Goal: Information Seeking & Learning: Learn about a topic

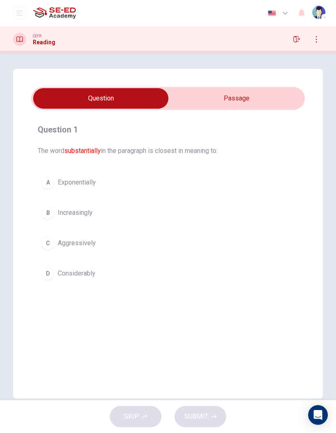
click at [60, 95] on input "checkbox" at bounding box center [100, 98] width 411 height 21
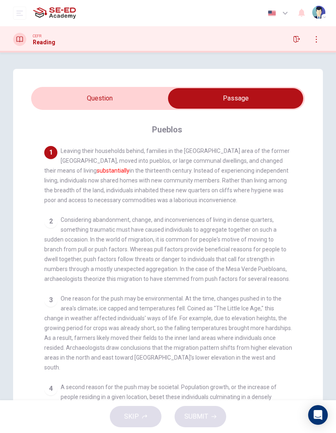
click at [117, 96] on input "checkbox" at bounding box center [235, 98] width 411 height 21
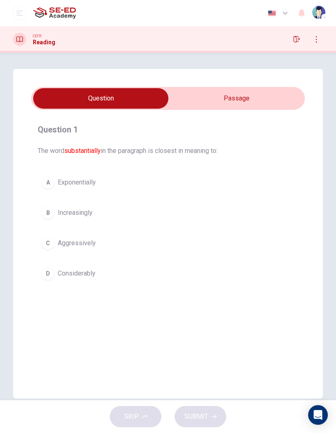
click at [270, 91] on input "checkbox" at bounding box center [100, 98] width 411 height 21
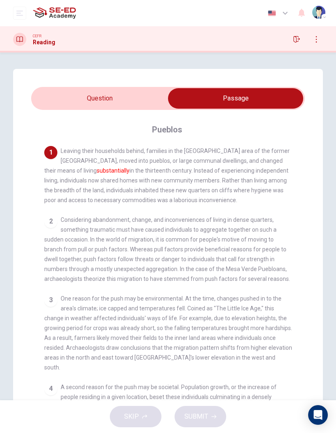
click at [261, 96] on input "checkbox" at bounding box center [235, 98] width 411 height 21
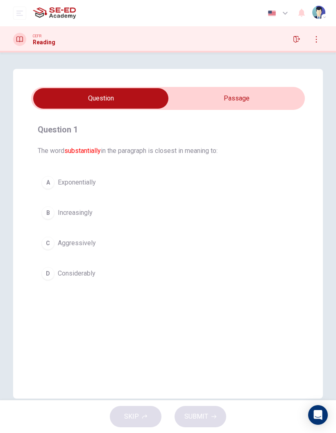
click at [87, 215] on span "Increasingly" at bounding box center [75, 213] width 35 height 10
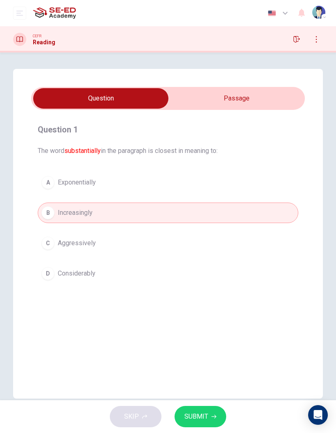
click at [212, 415] on icon "button" at bounding box center [214, 416] width 5 height 5
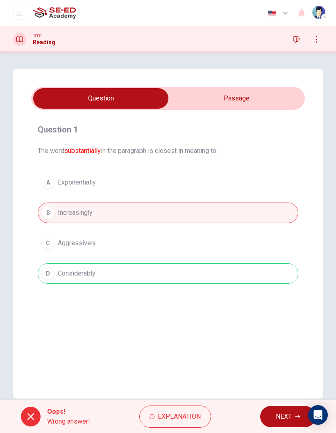
click at [197, 416] on span "Explanation" at bounding box center [179, 416] width 43 height 11
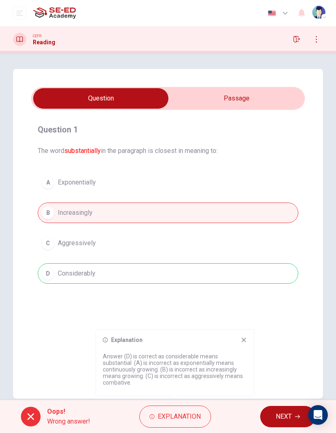
click at [280, 408] on button "NEXT" at bounding box center [288, 416] width 55 height 21
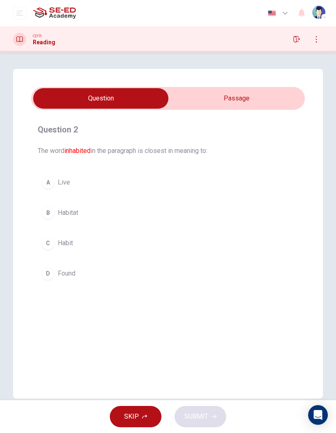
click at [255, 93] on input "checkbox" at bounding box center [100, 98] width 411 height 21
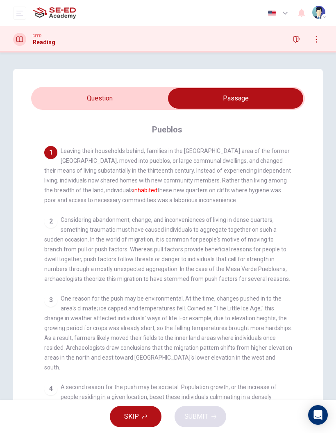
click at [131, 97] on input "checkbox" at bounding box center [235, 98] width 411 height 21
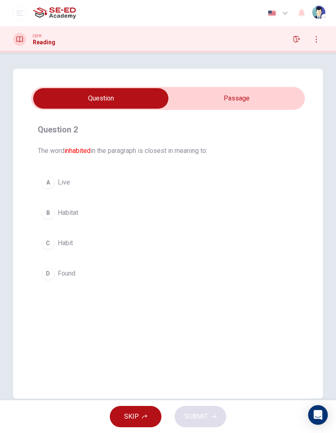
click at [66, 212] on span "Habitat" at bounding box center [68, 213] width 21 height 10
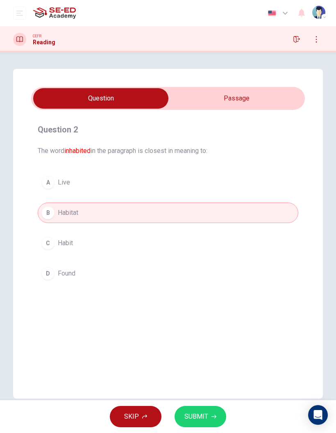
click at [208, 411] on span "SUBMIT" at bounding box center [197, 416] width 24 height 11
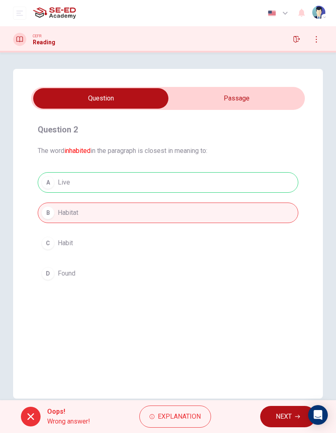
click at [187, 415] on span "Explanation" at bounding box center [179, 416] width 43 height 11
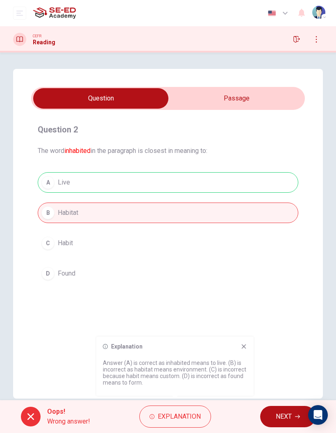
click at [279, 414] on span "NEXT" at bounding box center [284, 416] width 16 height 11
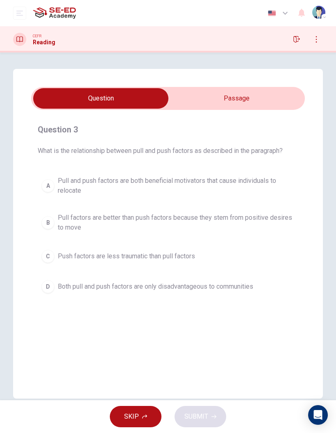
click at [258, 97] on input "checkbox" at bounding box center [100, 98] width 411 height 21
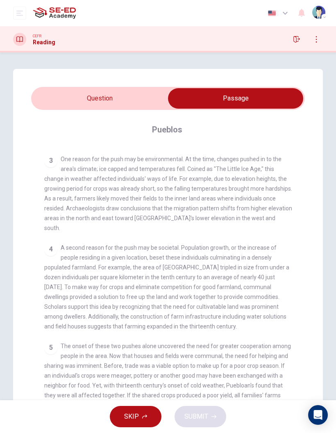
scroll to position [3, 0]
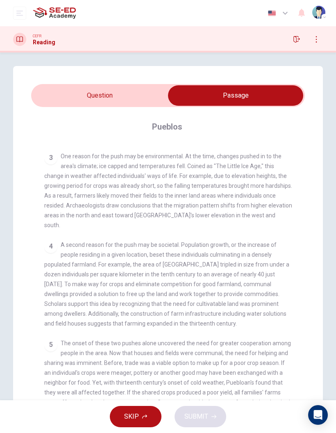
click at [290, 357] on div "5 The onset of these two pushes alone uncovered the need for greater cooperatio…" at bounding box center [168, 387] width 248 height 98
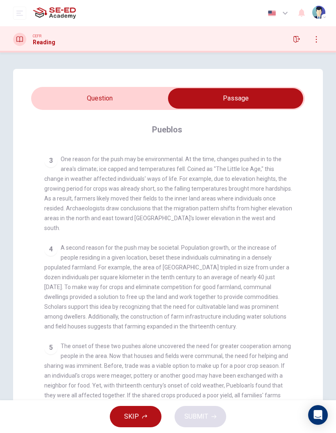
scroll to position [0, 0]
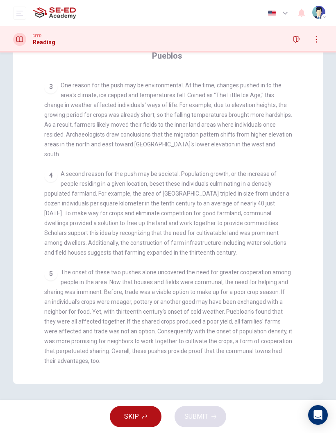
click at [288, 179] on div "4 A second reason for the push may be societal. Population growth, or the incre…" at bounding box center [168, 213] width 248 height 89
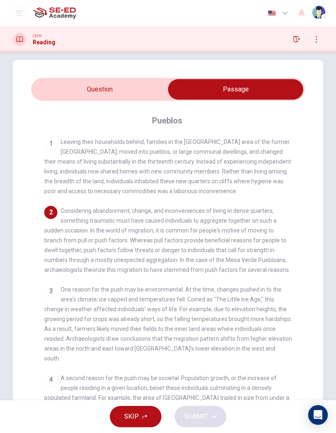
scroll to position [5, 0]
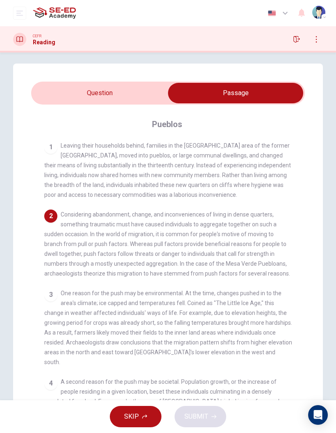
click at [294, 174] on div "1 Leaving their households behind, families in the [GEOGRAPHIC_DATA] area of th…" at bounding box center [173, 288] width 259 height 294
click at [129, 93] on input "checkbox" at bounding box center [235, 93] width 411 height 21
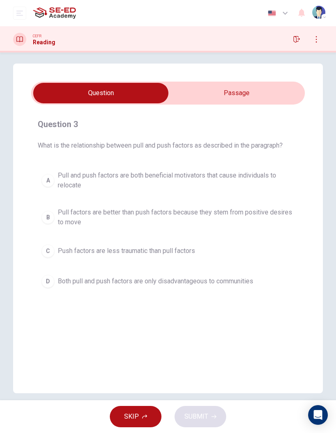
click at [231, 212] on span "Pull factors are better than push factors because they stem from positive desir…" at bounding box center [176, 218] width 237 height 20
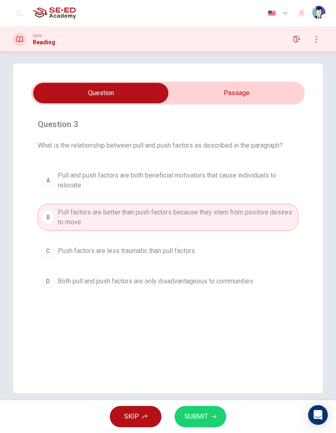
click at [206, 414] on span "SUBMIT" at bounding box center [197, 416] width 24 height 11
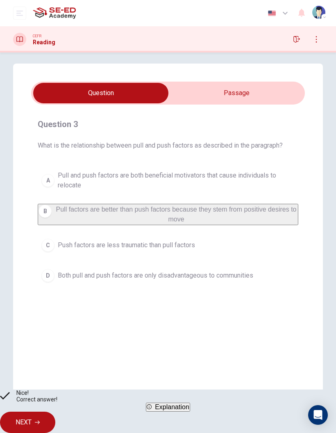
click at [190, 411] on span "Explanation" at bounding box center [172, 407] width 34 height 7
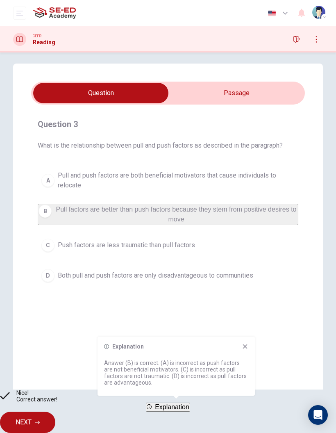
click at [55, 412] on button "NEXT" at bounding box center [27, 422] width 55 height 21
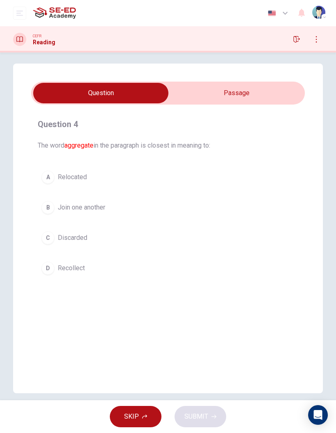
click at [255, 90] on input "checkbox" at bounding box center [100, 93] width 411 height 21
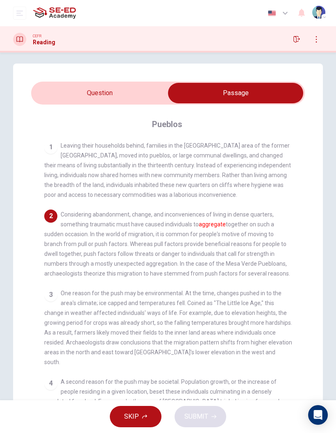
click at [117, 84] on input "checkbox" at bounding box center [235, 93] width 411 height 21
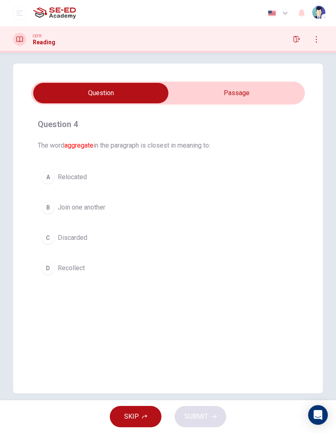
click at [78, 169] on button "A Relocated" at bounding box center [168, 177] width 261 height 21
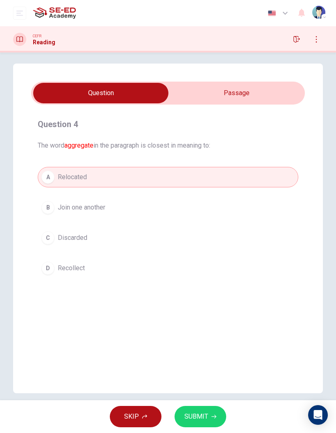
click at [213, 414] on button "SUBMIT" at bounding box center [201, 416] width 52 height 21
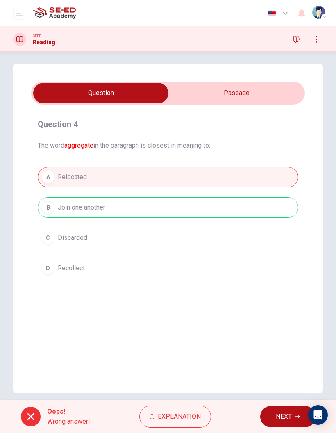
click at [187, 414] on span "Explanation" at bounding box center [179, 416] width 43 height 11
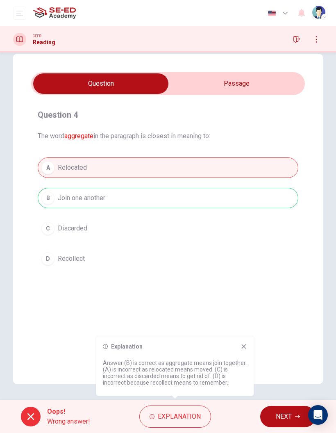
scroll to position [15, 0]
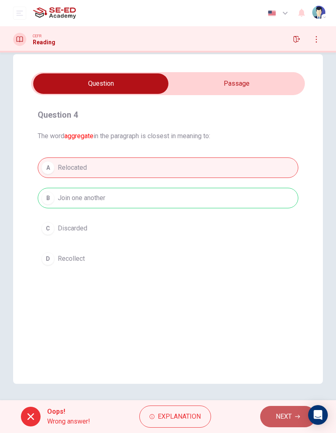
click at [285, 416] on span "NEXT" at bounding box center [284, 416] width 16 height 11
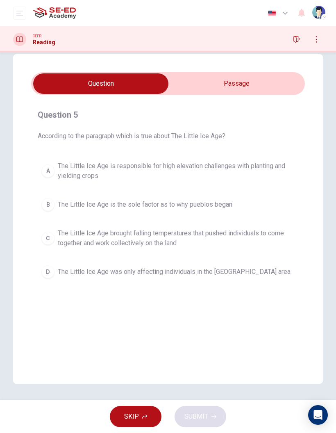
click at [274, 161] on span "The Little Ice Age is responsible for high elevation challenges with planting a…" at bounding box center [176, 171] width 237 height 20
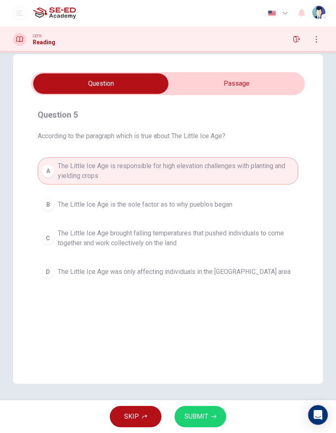
click at [203, 418] on span "SUBMIT" at bounding box center [197, 416] width 24 height 11
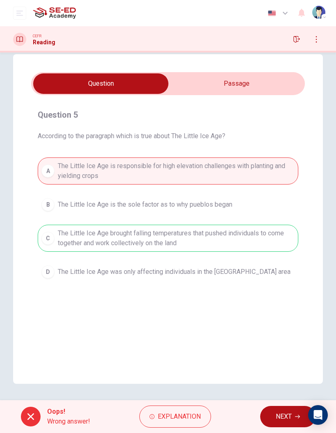
click at [285, 418] on span "NEXT" at bounding box center [284, 416] width 16 height 11
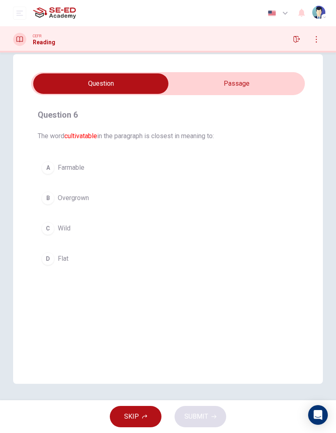
click at [224, 86] on input "checkbox" at bounding box center [100, 83] width 411 height 21
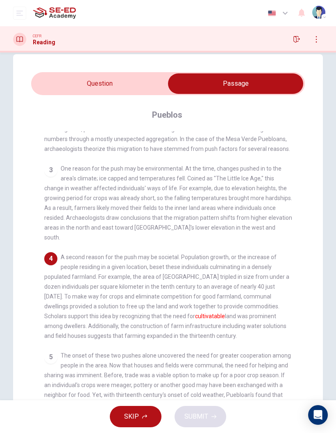
scroll to position [122, 0]
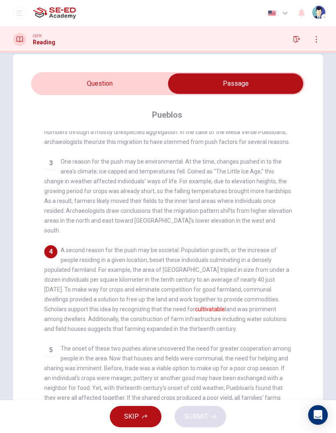
click at [124, 77] on input "checkbox" at bounding box center [235, 83] width 411 height 21
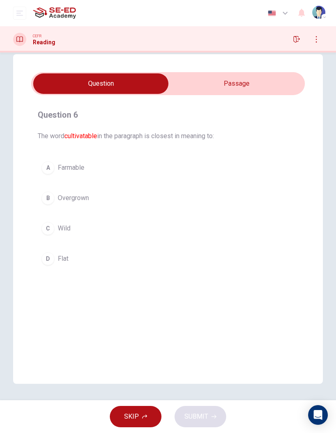
click at [88, 198] on span "Overgrown" at bounding box center [73, 198] width 31 height 10
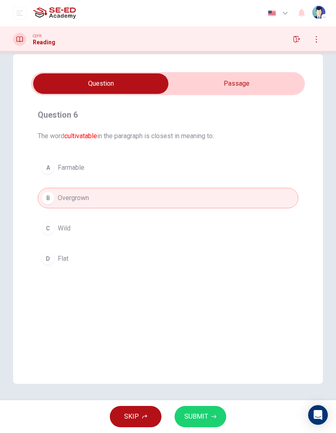
click at [214, 412] on button "SUBMIT" at bounding box center [201, 416] width 52 height 21
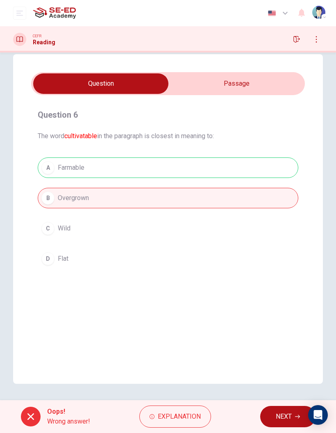
click at [188, 420] on span "Explanation" at bounding box center [179, 416] width 43 height 11
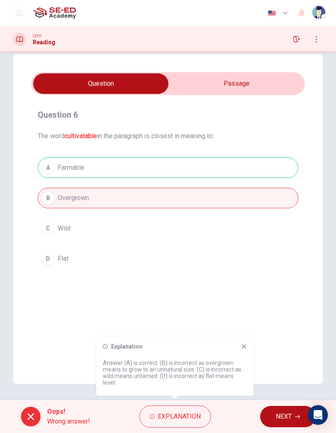
click at [284, 411] on button "NEXT" at bounding box center [288, 416] width 55 height 21
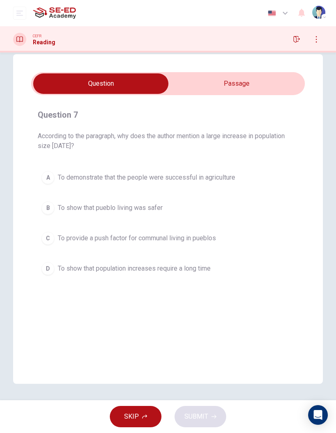
click at [261, 82] on input "checkbox" at bounding box center [100, 83] width 411 height 21
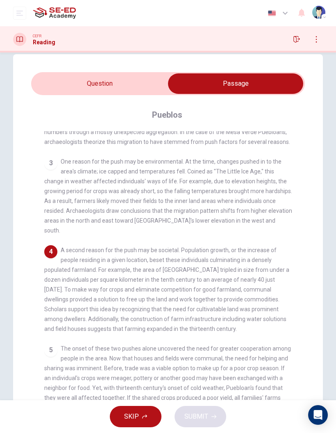
click at [113, 90] on input "checkbox" at bounding box center [235, 83] width 411 height 21
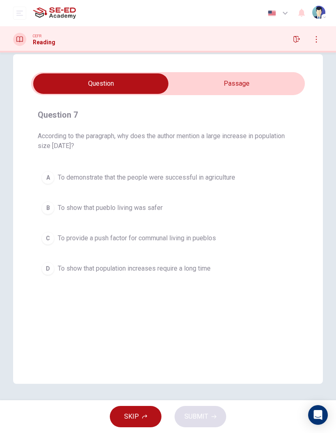
click at [158, 235] on span "To provide a push factor for communal living in pueblos" at bounding box center [137, 238] width 158 height 10
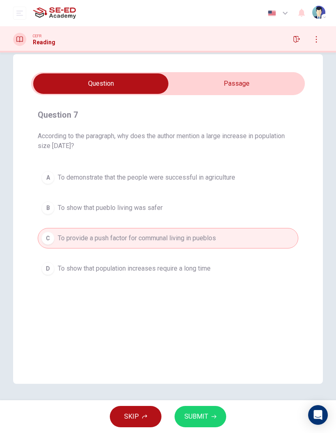
click at [200, 413] on span "SUBMIT" at bounding box center [197, 416] width 24 height 11
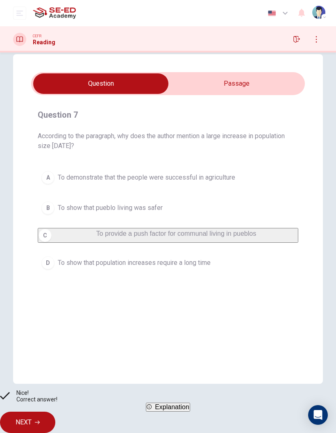
click at [55, 412] on button "NEXT" at bounding box center [27, 422] width 55 height 21
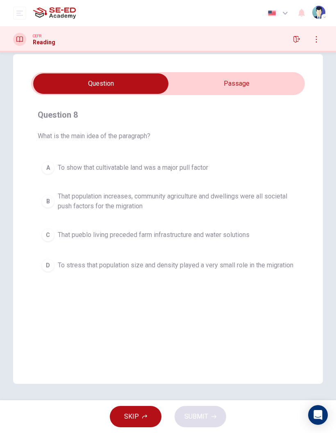
click at [251, 82] on input "checkbox" at bounding box center [100, 83] width 411 height 21
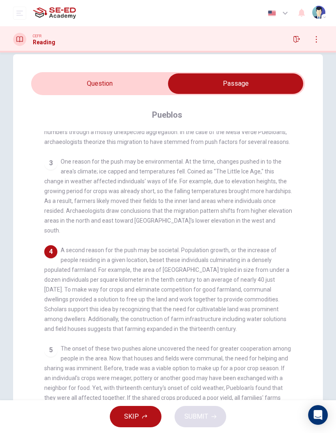
click at [110, 81] on input "checkbox" at bounding box center [235, 83] width 411 height 21
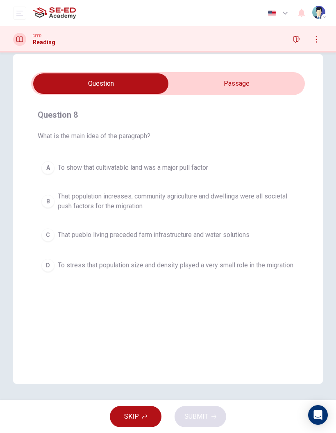
click at [168, 205] on span "That population increases, community agriculture and dwellings were all societa…" at bounding box center [176, 202] width 237 height 20
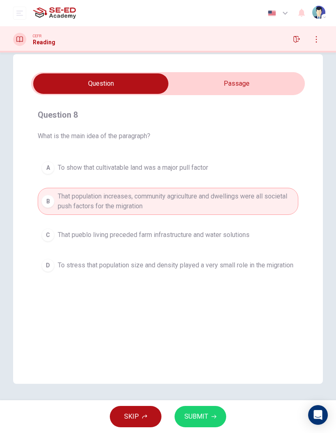
click at [208, 420] on span "SUBMIT" at bounding box center [197, 416] width 24 height 11
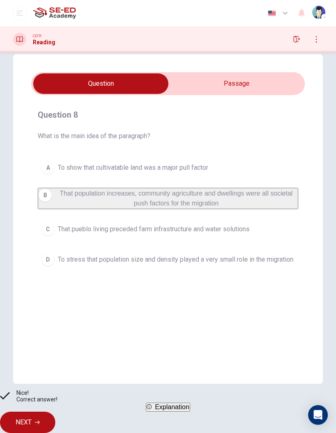
click at [32, 418] on span "NEXT" at bounding box center [24, 422] width 16 height 11
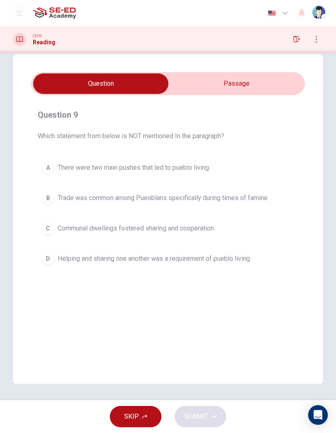
click at [249, 84] on input "checkbox" at bounding box center [100, 83] width 411 height 21
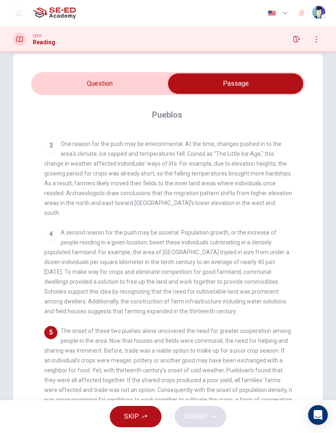
scroll to position [139, 0]
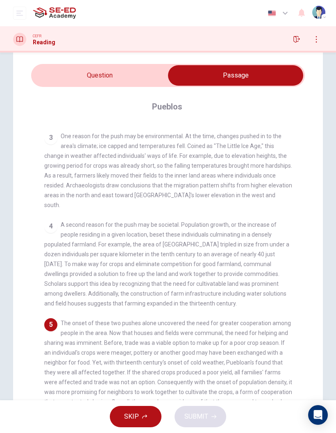
click at [286, 224] on div "4 A second reason for the push may be societal. Population growth, or the incre…" at bounding box center [168, 264] width 248 height 89
click at [88, 66] on input "checkbox" at bounding box center [235, 75] width 411 height 21
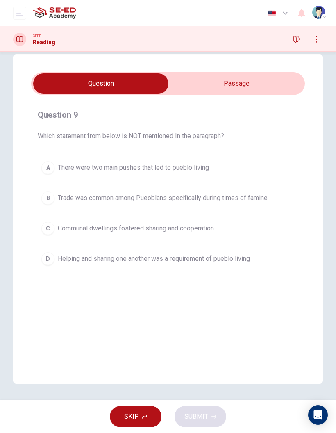
scroll to position [15, 0]
click at [198, 167] on span "There were two main pushes that led to pueblo living" at bounding box center [133, 168] width 151 height 10
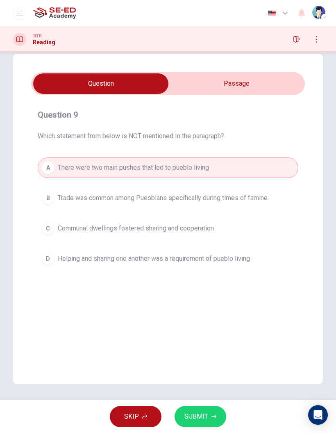
click at [203, 416] on span "SUBMIT" at bounding box center [197, 416] width 24 height 11
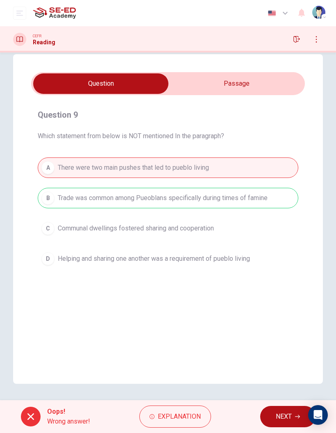
click at [287, 415] on span "NEXT" at bounding box center [284, 416] width 16 height 11
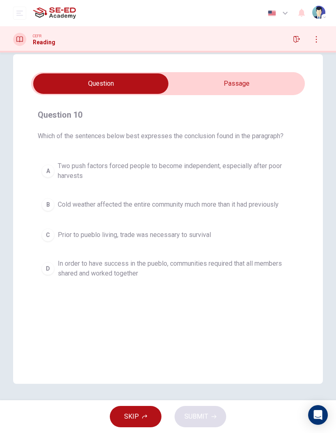
click at [262, 88] on input "checkbox" at bounding box center [100, 83] width 411 height 21
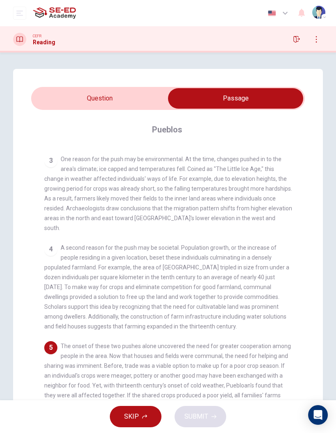
scroll to position [0, 0]
click at [83, 88] on input "checkbox" at bounding box center [235, 98] width 411 height 21
checkbox input "false"
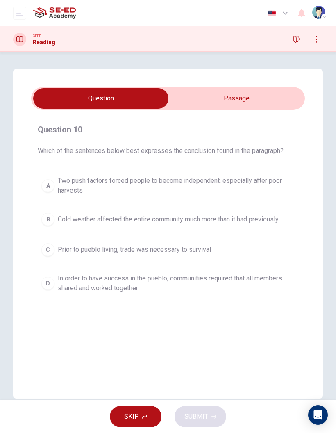
click at [255, 285] on span "In order to have success in the pueblo, communities required that all members s…" at bounding box center [176, 284] width 237 height 20
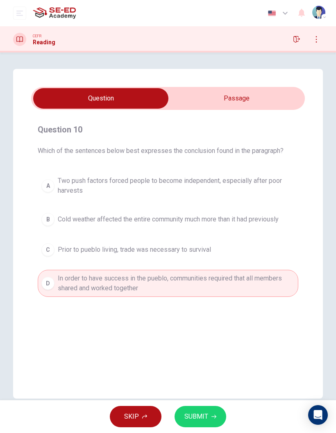
click at [213, 416] on icon "button" at bounding box center [214, 416] width 5 height 5
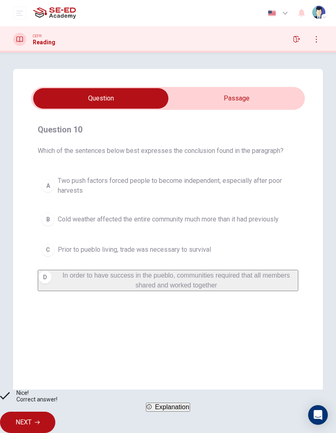
click at [55, 412] on button "NEXT" at bounding box center [27, 422] width 55 height 21
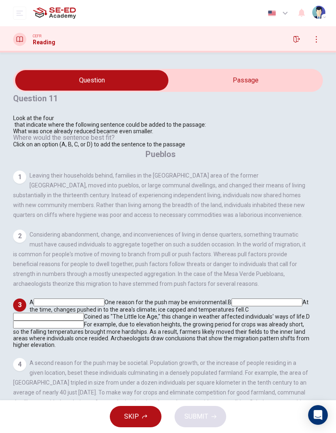
scroll to position [263, 0]
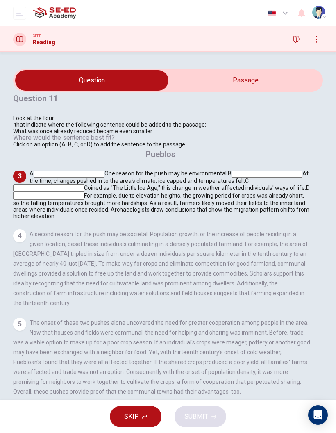
click at [105, 170] on input at bounding box center [69, 174] width 71 height 8
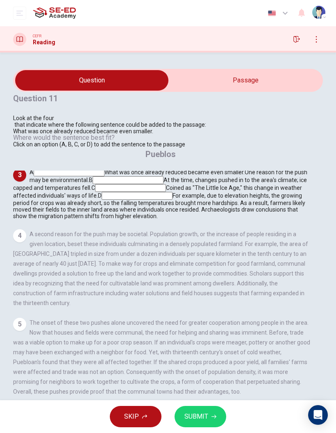
click at [209, 413] on button "SUBMIT" at bounding box center [201, 416] width 52 height 21
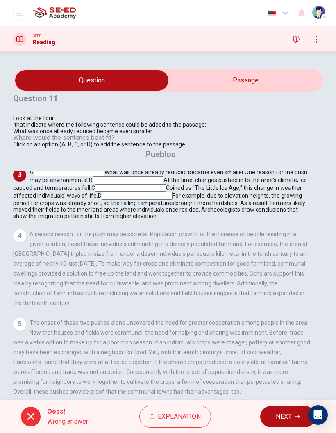
click at [192, 421] on span "Explanation" at bounding box center [179, 416] width 43 height 11
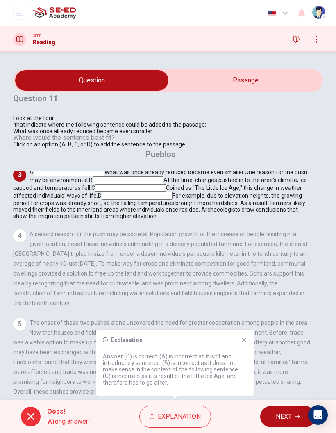
click at [287, 407] on button "NEXT" at bounding box center [288, 416] width 55 height 21
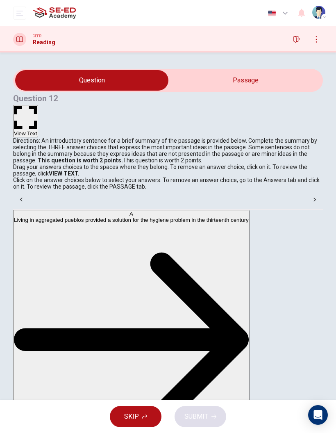
click at [38, 105] on button "View Text" at bounding box center [25, 121] width 25 height 32
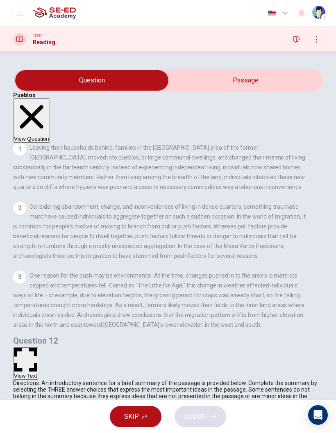
scroll to position [0, 0]
click at [50, 98] on button "View Question" at bounding box center [31, 120] width 37 height 44
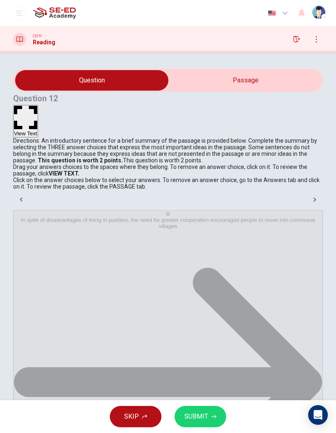
scroll to position [18, 0]
click at [206, 411] on span "SUBMIT" at bounding box center [197, 416] width 24 height 11
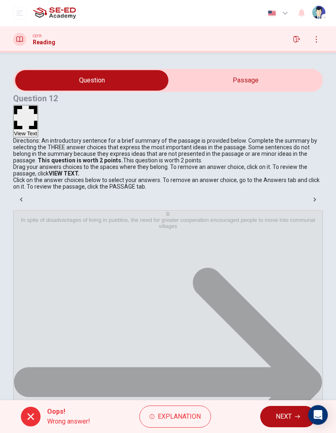
click at [292, 423] on button "NEXT" at bounding box center [288, 416] width 55 height 21
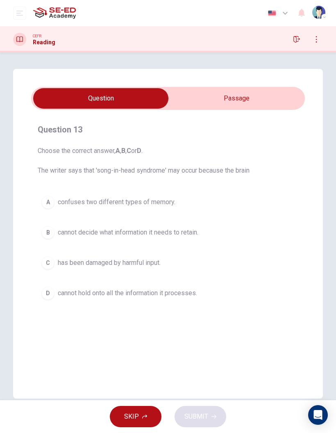
click at [254, 98] on input "checkbox" at bounding box center [100, 98] width 411 height 21
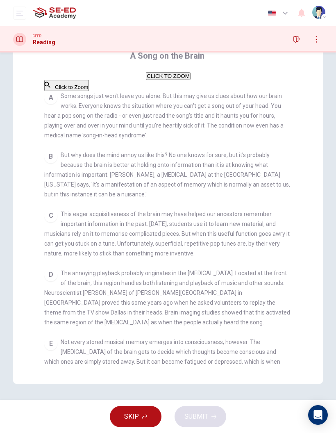
scroll to position [0, 0]
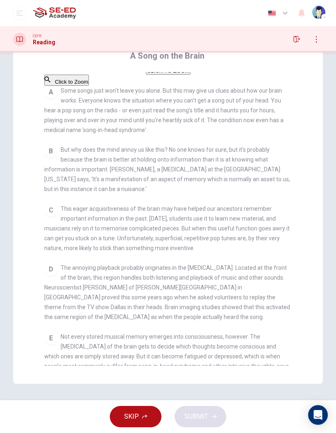
click at [89, 86] on button "Click to Zoom" at bounding box center [66, 80] width 45 height 11
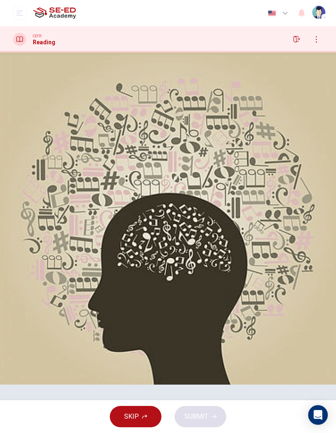
click at [52, 433] on icon "button" at bounding box center [52, 439] width 0 height 0
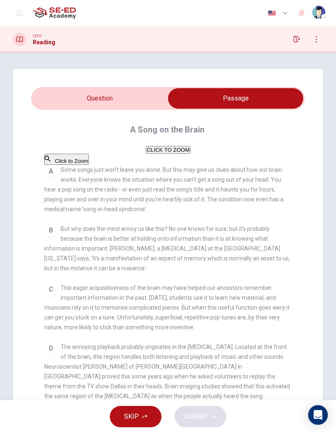
scroll to position [0, 0]
click at [139, 97] on input "checkbox" at bounding box center [235, 98] width 411 height 21
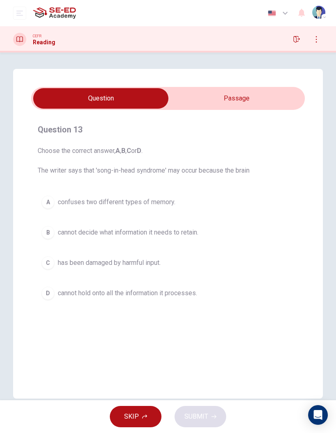
click at [238, 98] on input "checkbox" at bounding box center [100, 98] width 411 height 21
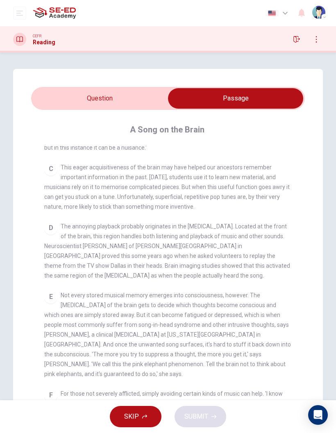
scroll to position [121, 0]
click at [246, 102] on input "checkbox" at bounding box center [235, 98] width 411 height 21
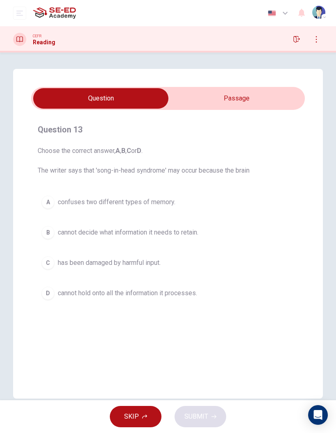
click at [254, 103] on input "checkbox" at bounding box center [100, 98] width 411 height 21
checkbox input "true"
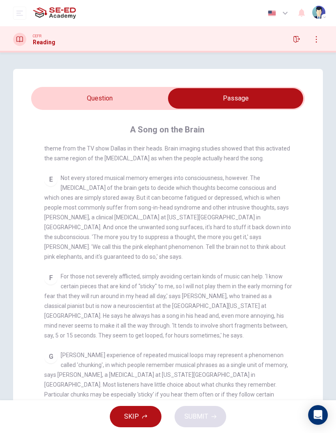
scroll to position [239, 0]
